Goal: Task Accomplishment & Management: Use online tool/utility

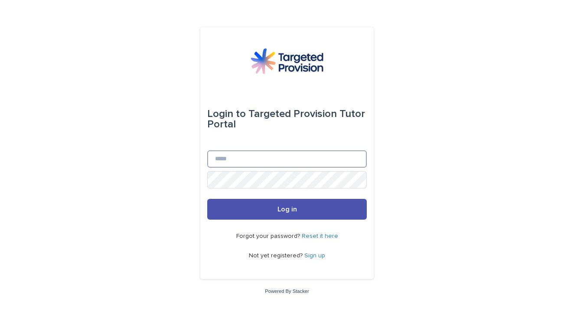
click at [215, 160] on input "Email" at bounding box center [287, 158] width 160 height 17
type input "**********"
click at [287, 210] on button "Log in" at bounding box center [287, 209] width 160 height 21
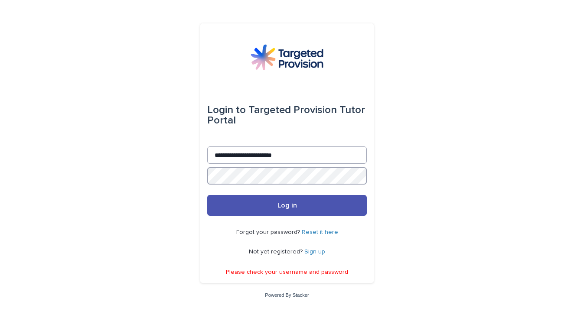
click at [287, 206] on button "Log in" at bounding box center [287, 205] width 160 height 21
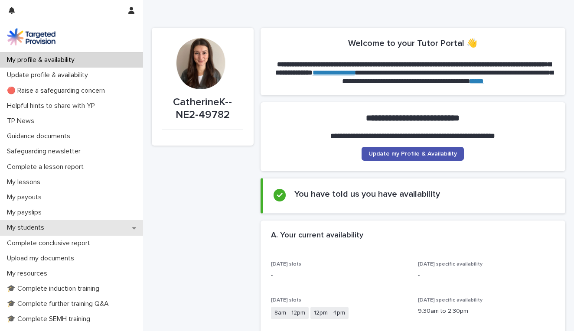
click at [132, 231] on div "My students" at bounding box center [71, 227] width 143 height 15
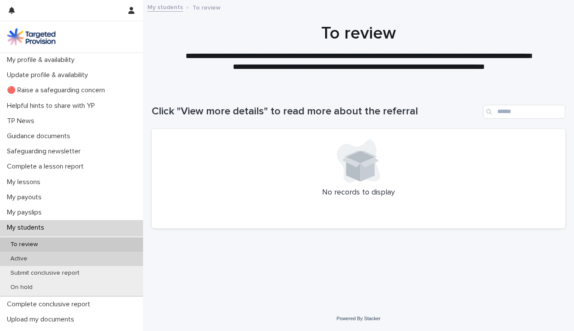
click at [44, 262] on div "Active" at bounding box center [71, 259] width 143 height 14
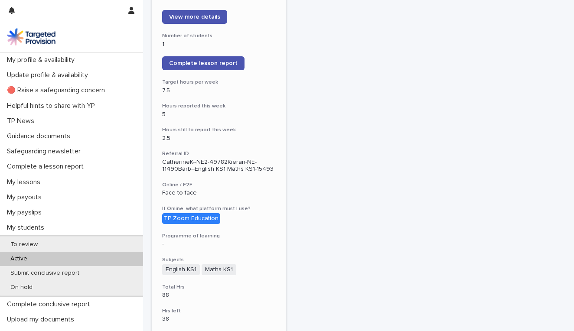
scroll to position [143, 0]
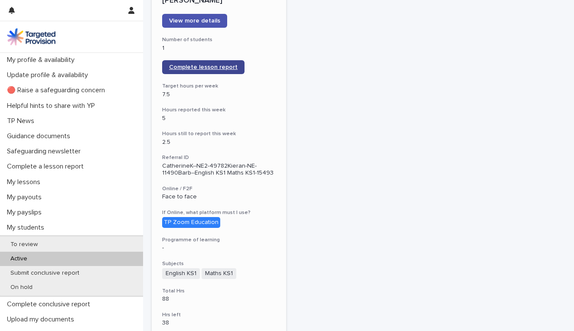
click at [185, 64] on span "Complete lesson report" at bounding box center [203, 67] width 68 height 6
